Goal: Task Accomplishment & Management: Manage account settings

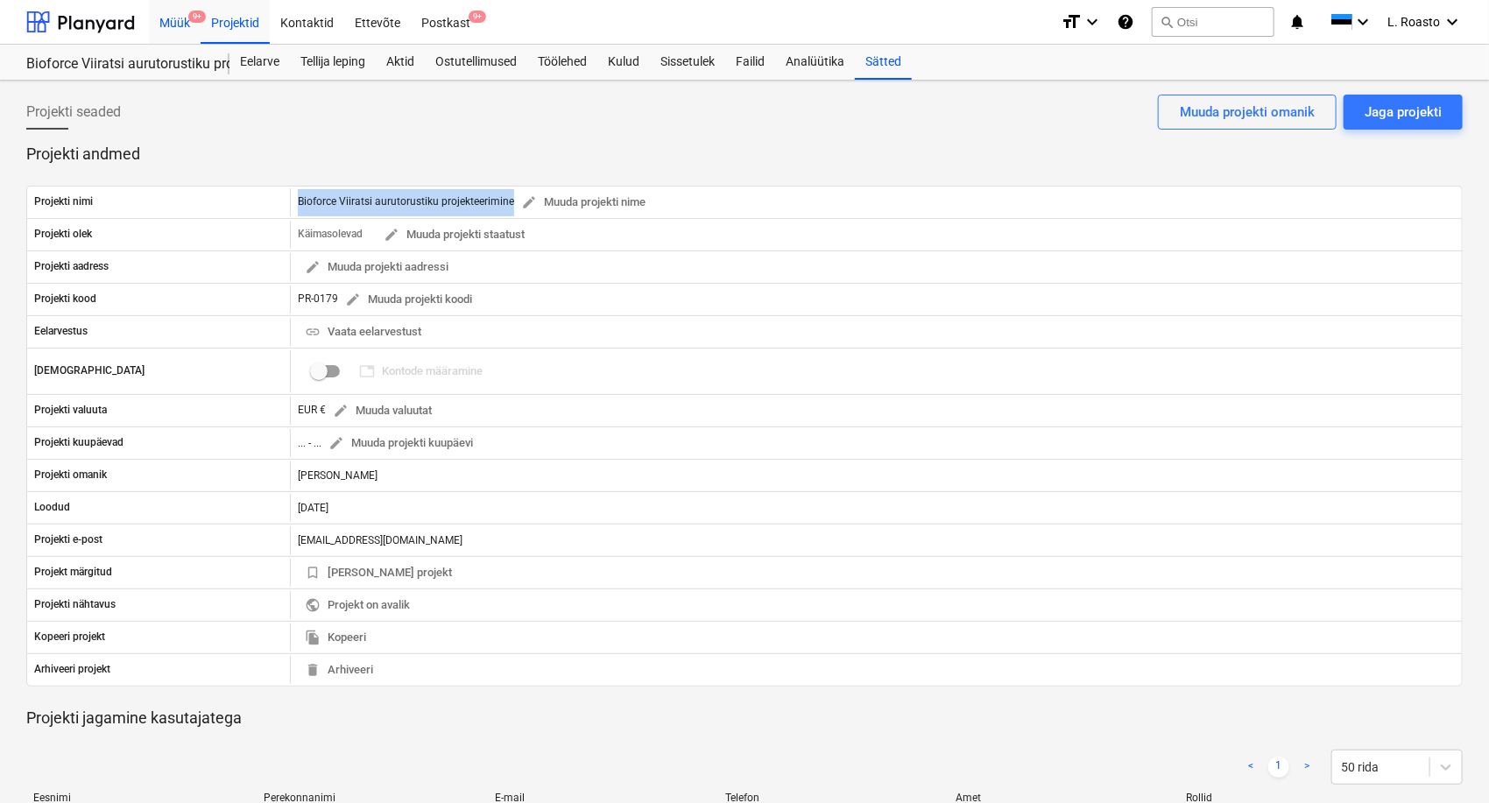
click at [176, 27] on div "Müük 9+" at bounding box center [175, 21] width 52 height 45
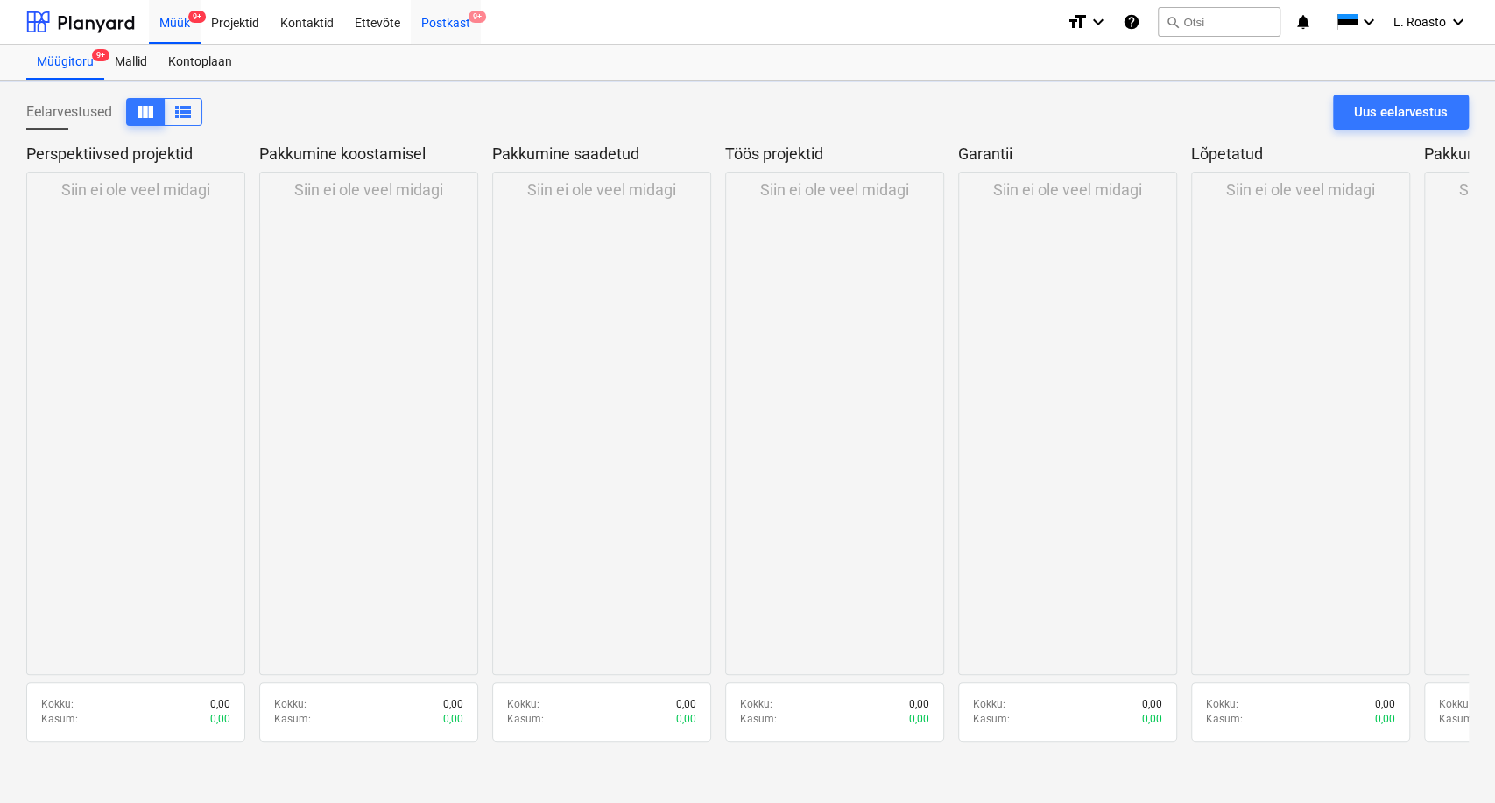
click at [429, 20] on div "Postkast 9+" at bounding box center [446, 21] width 70 height 45
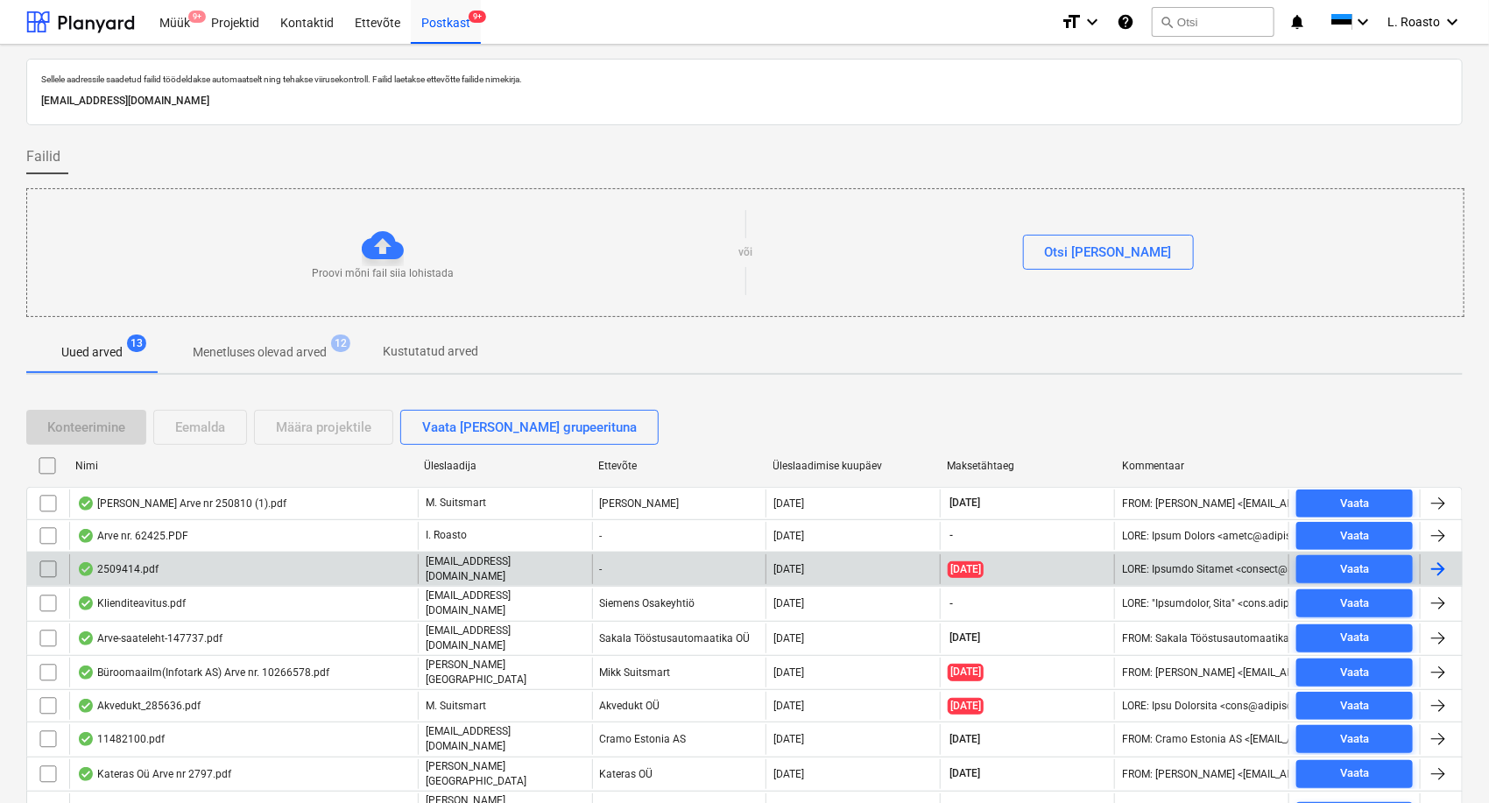
click at [45, 566] on input "checkbox" at bounding box center [48, 569] width 28 height 28
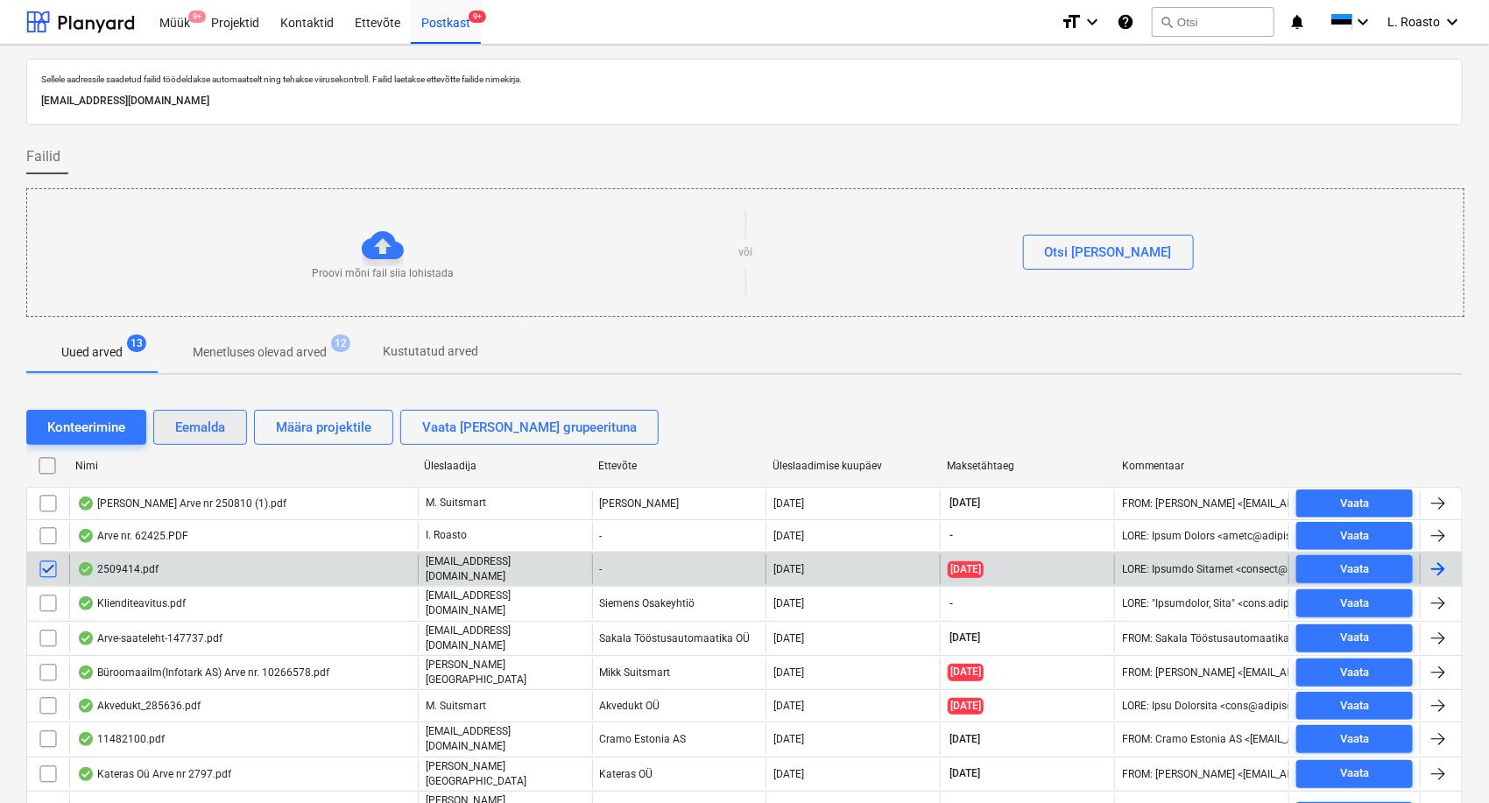
click at [197, 422] on div "Eemalda" at bounding box center [200, 427] width 50 height 23
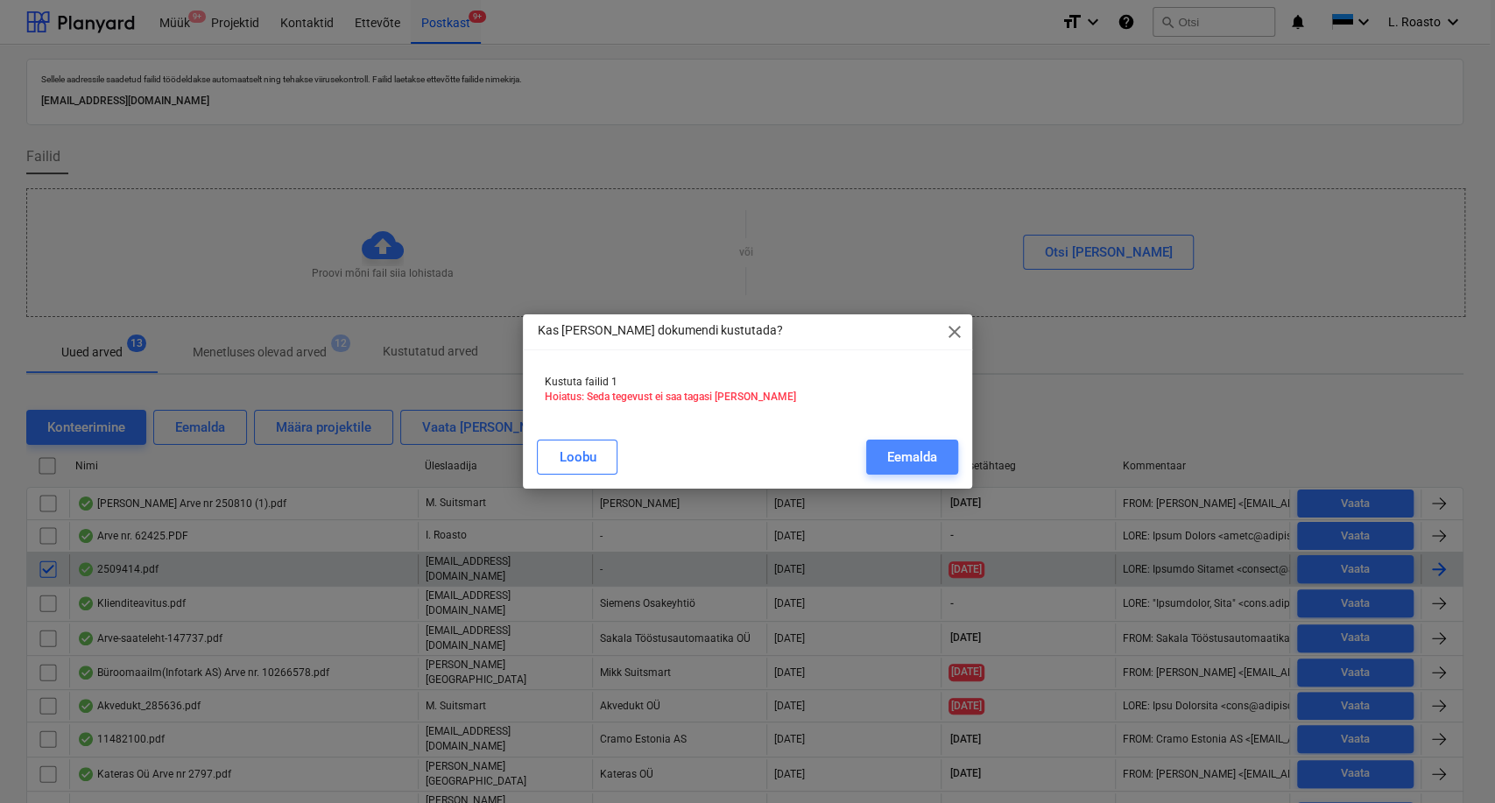
click at [918, 455] on div "Eemalda" at bounding box center [912, 457] width 50 height 23
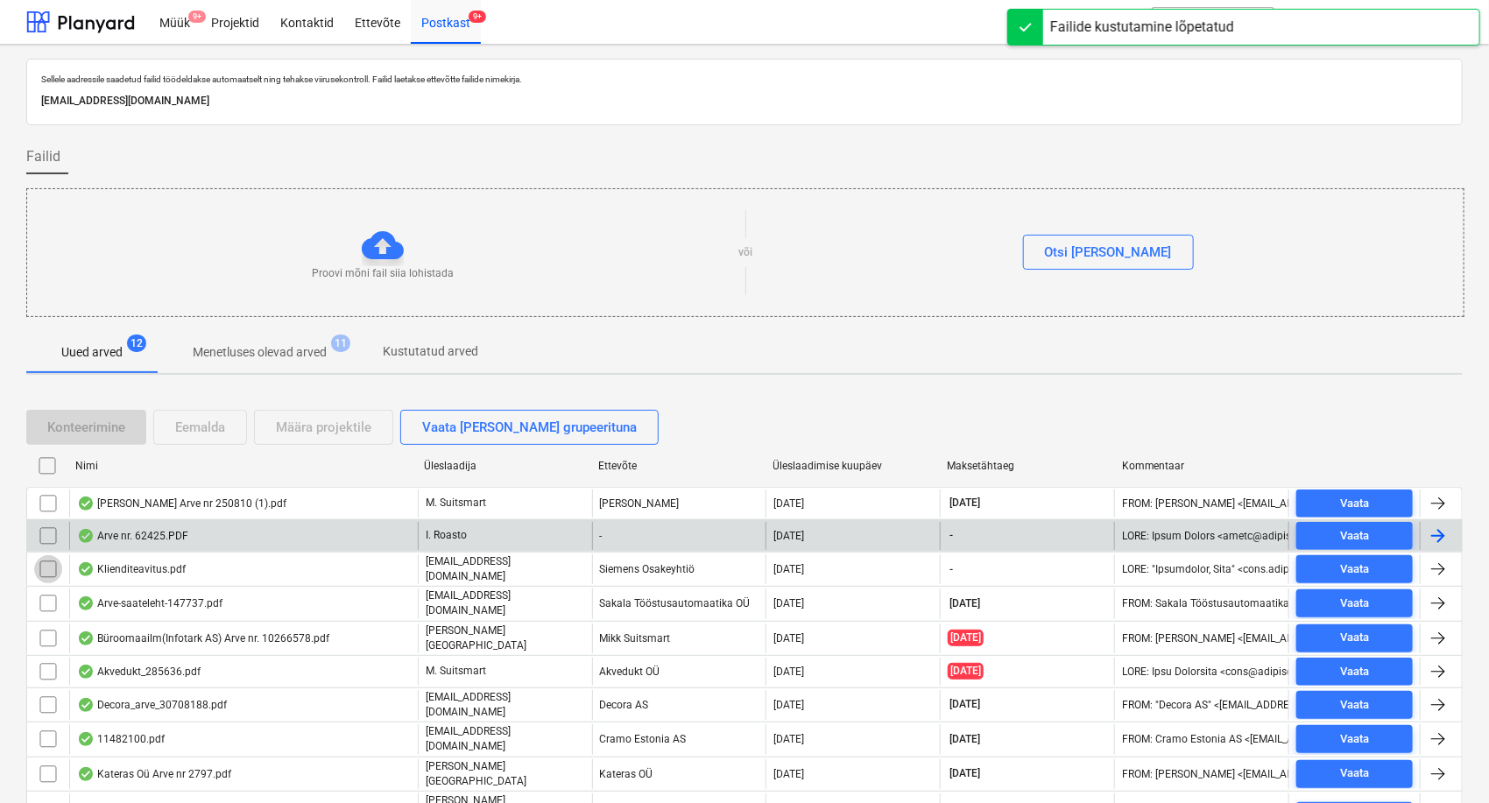
drag, startPoint x: 47, startPoint y: 571, endPoint x: 91, endPoint y: 544, distance: 51.5
click at [47, 570] on input "checkbox" at bounding box center [48, 569] width 28 height 28
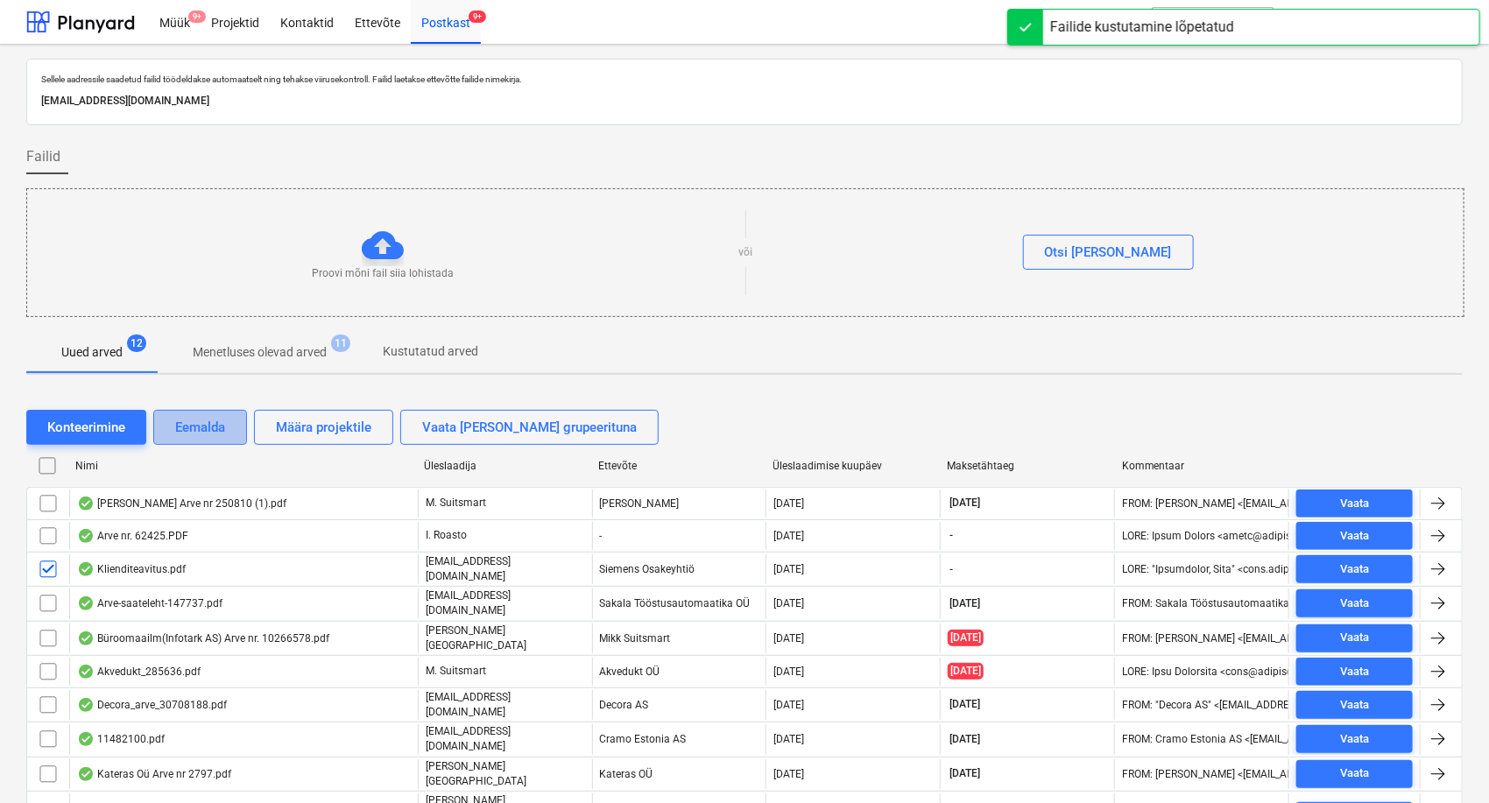
click at [203, 422] on div "Eemalda" at bounding box center [200, 427] width 50 height 23
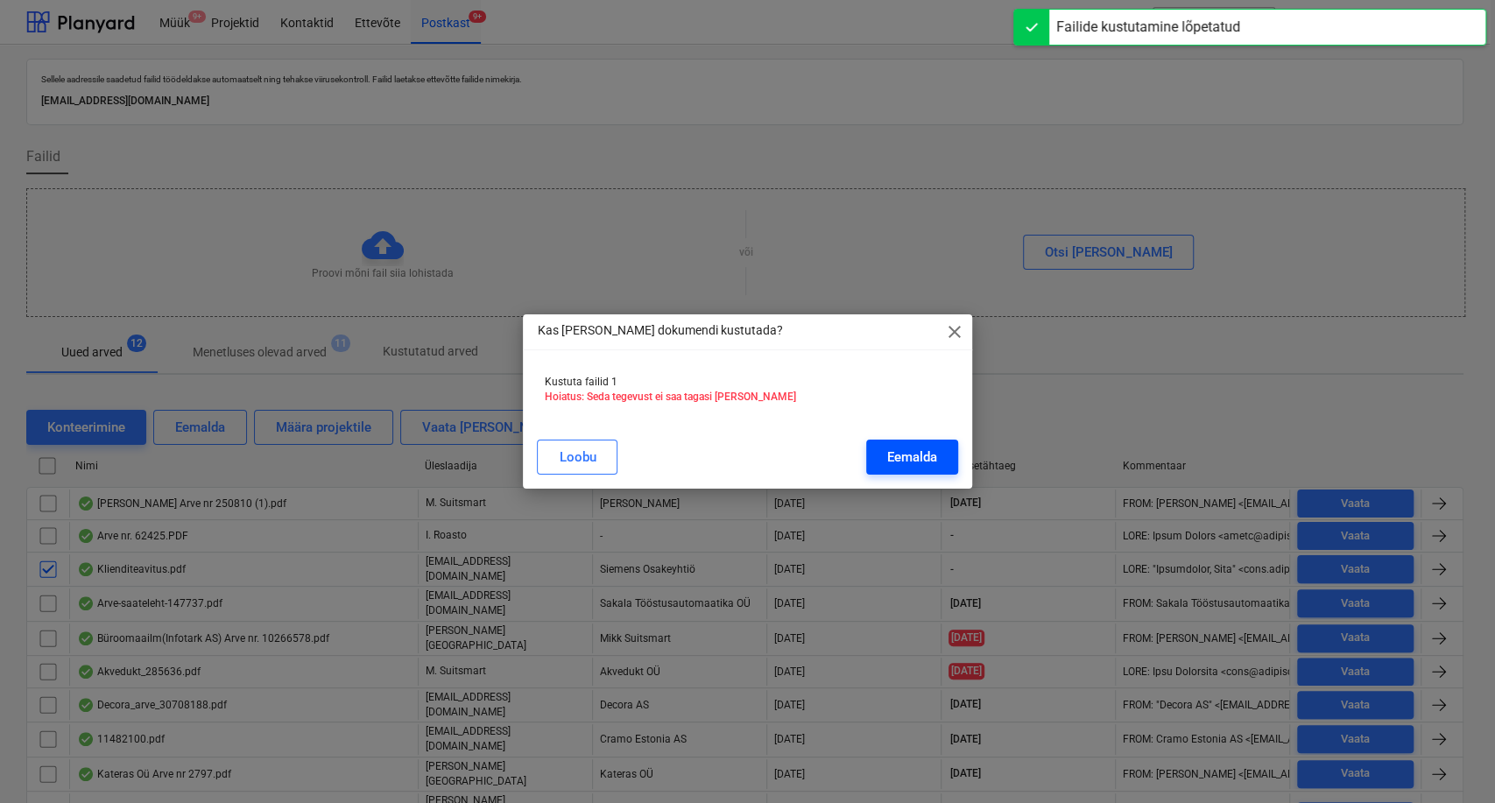
click at [923, 450] on div "Eemalda" at bounding box center [912, 457] width 50 height 23
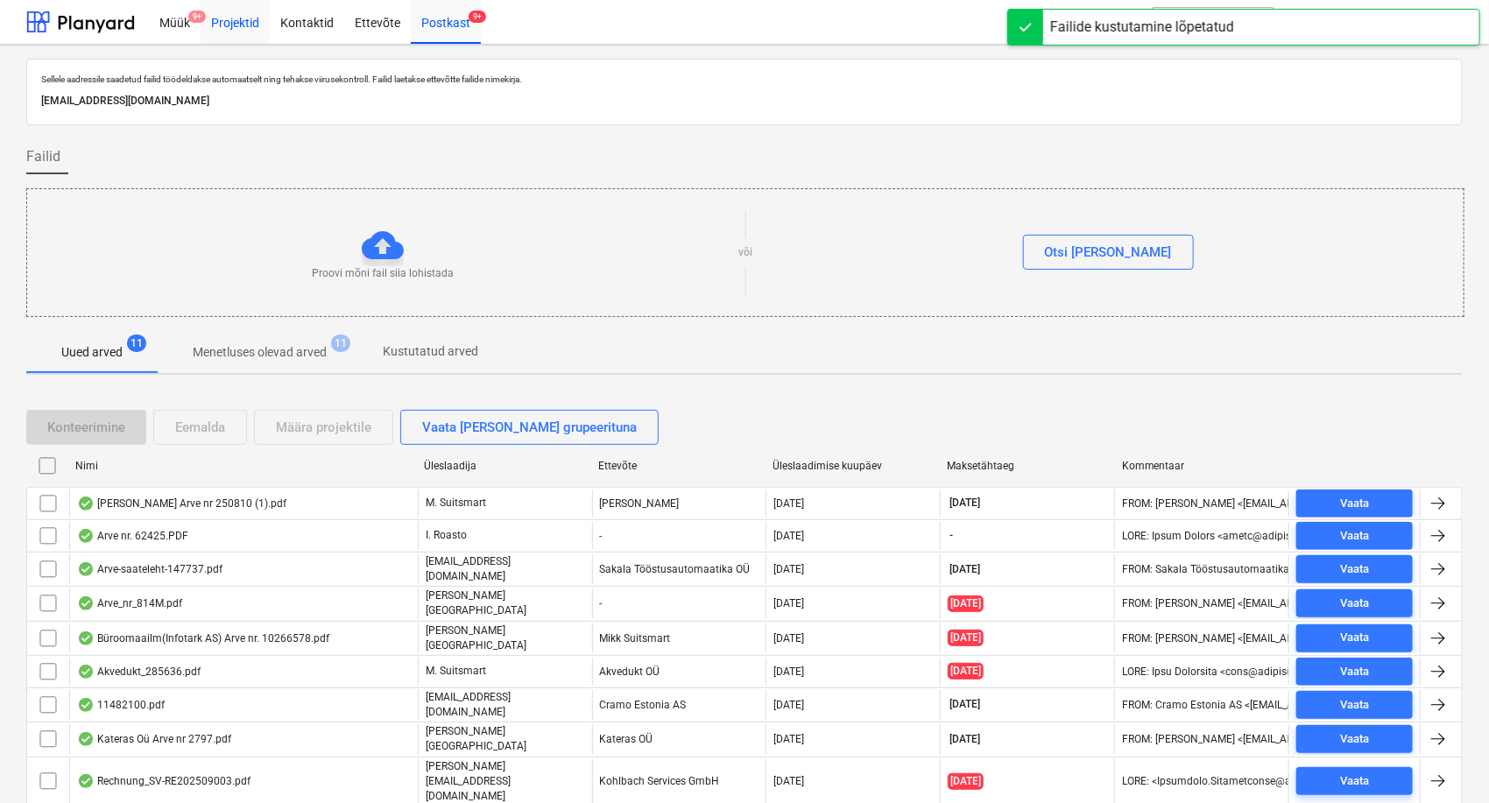
click at [243, 33] on div "Projektid" at bounding box center [235, 21] width 69 height 45
